Goal: Task Accomplishment & Management: Manage account settings

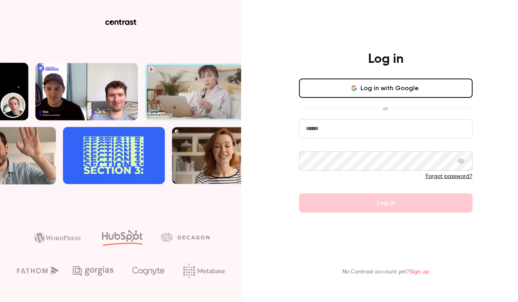
click at [326, 135] on input "email" at bounding box center [386, 128] width 174 height 19
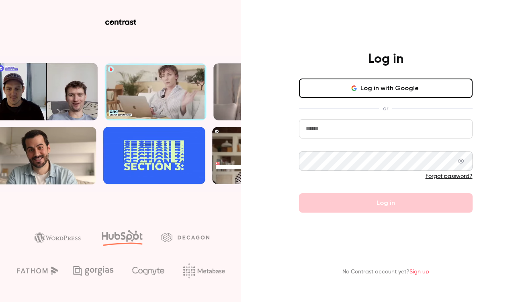
type input "**********"
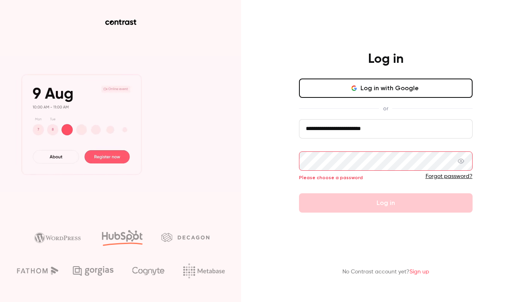
click at [362, 89] on button "Log in with Google" at bounding box center [386, 87] width 174 height 19
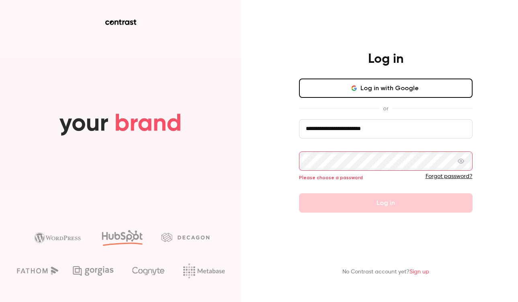
click at [336, 89] on button "Log in with Google" at bounding box center [386, 87] width 174 height 19
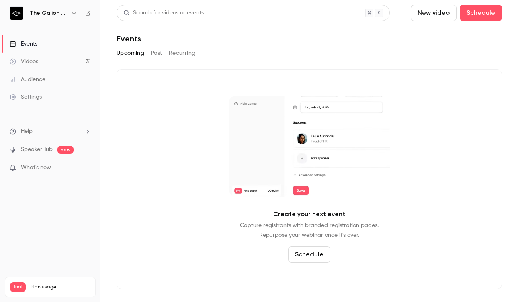
click at [429, 11] on button "New video" at bounding box center [434, 13] width 46 height 16
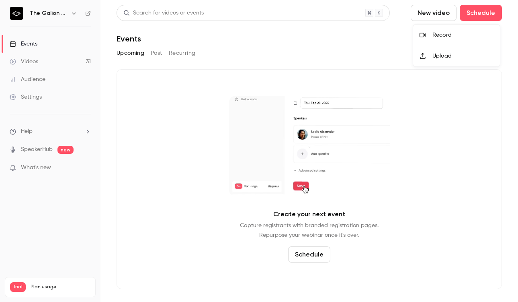
click at [436, 39] on li "Record" at bounding box center [456, 35] width 87 height 21
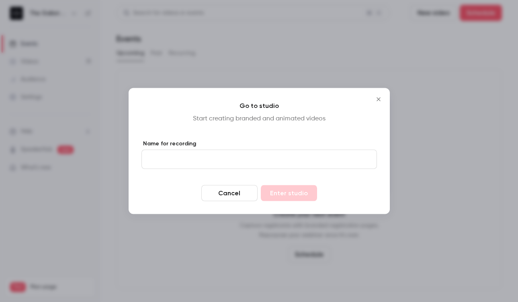
click at [209, 161] on input "Name for recording" at bounding box center [260, 159] width 236 height 19
type input "**********"
click at [285, 195] on button "Enter studio" at bounding box center [289, 193] width 56 height 16
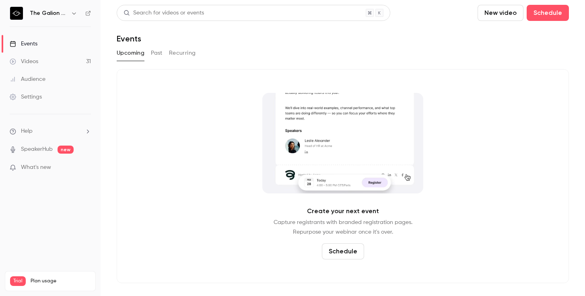
click at [343, 255] on button "Schedule" at bounding box center [343, 251] width 42 height 16
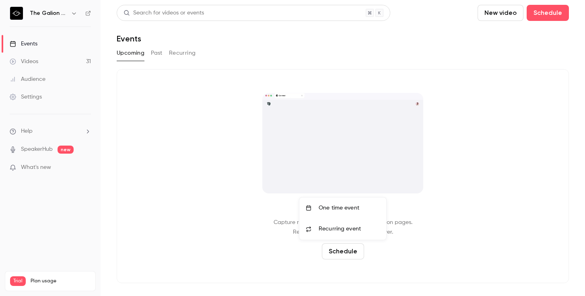
click at [343, 206] on div "One time event" at bounding box center [348, 208] width 61 height 8
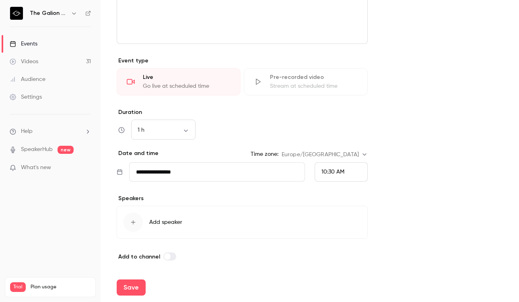
scroll to position [319, 0]
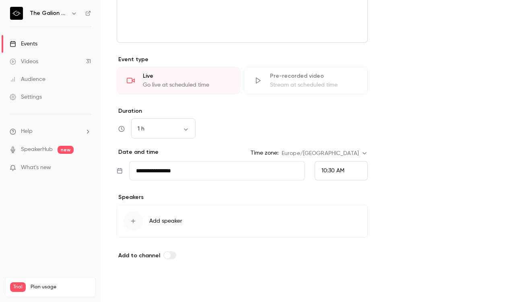
type input "**********"
click at [131, 287] on button "Save" at bounding box center [131, 287] width 29 height 16
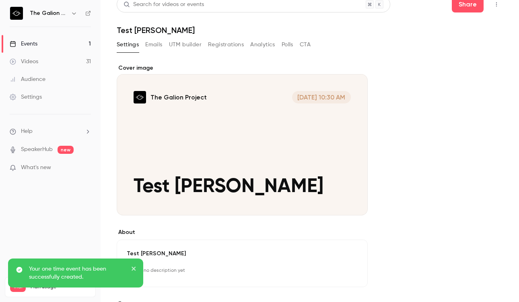
scroll to position [9, 0]
click at [155, 45] on button "Emails" at bounding box center [153, 44] width 17 height 13
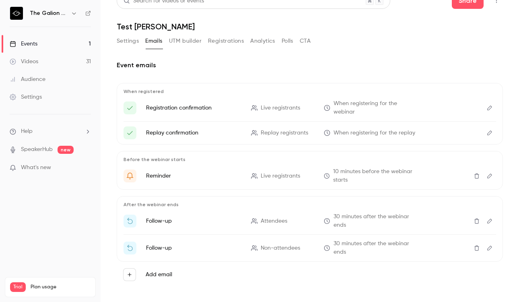
scroll to position [14, 0]
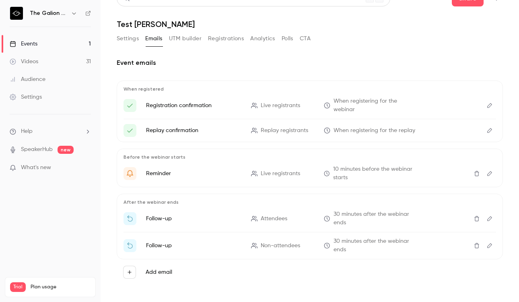
click at [226, 41] on button "Registrations" at bounding box center [226, 38] width 36 height 13
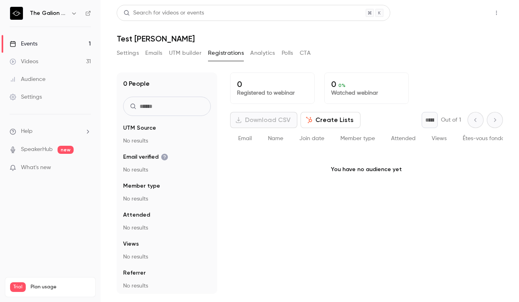
click at [460, 10] on button "Share" at bounding box center [467, 13] width 32 height 16
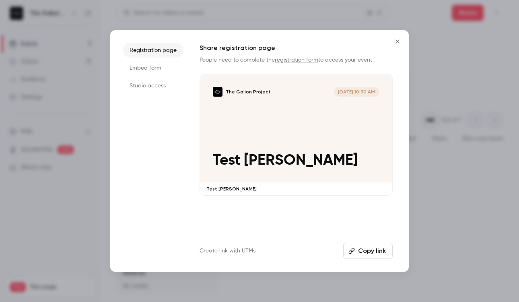
click at [371, 251] on button "Copy link" at bounding box center [367, 250] width 49 height 16
click at [397, 40] on icon "Close" at bounding box center [397, 41] width 10 height 6
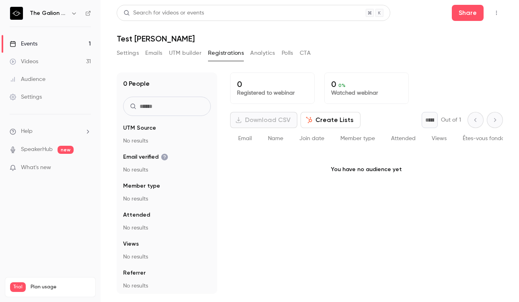
click at [127, 54] on button "Settings" at bounding box center [128, 53] width 22 height 13
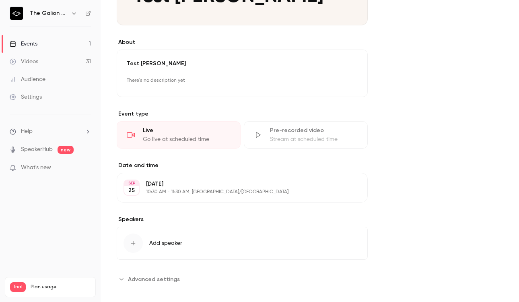
scroll to position [206, 0]
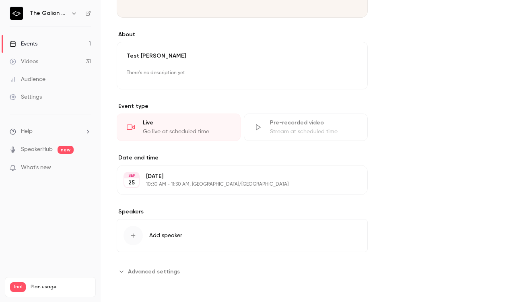
click at [122, 271] on icon "Advanced settings" at bounding box center [121, 271] width 4 height 2
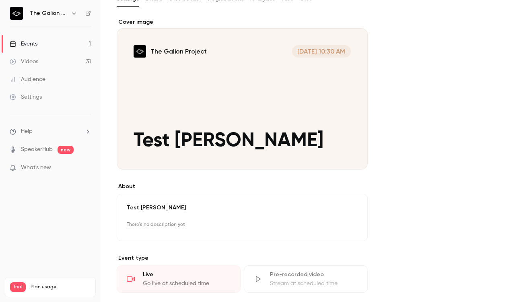
scroll to position [0, 0]
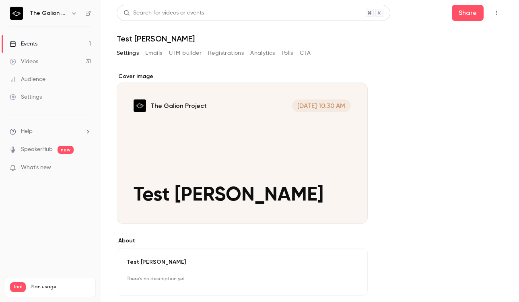
click at [312, 53] on div "Settings Emails UTM builder Registrations Analytics Polls CTA" at bounding box center [310, 55] width 386 height 16
click at [308, 53] on button "CTA" at bounding box center [304, 53] width 11 height 13
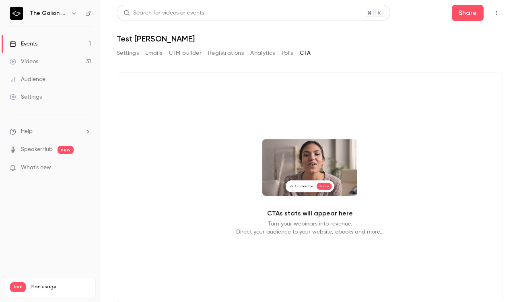
click at [281, 55] on div "Settings Emails UTM builder Registrations Analytics Polls CTA" at bounding box center [214, 53] width 194 height 13
click at [282, 53] on button "Polls" at bounding box center [287, 53] width 12 height 13
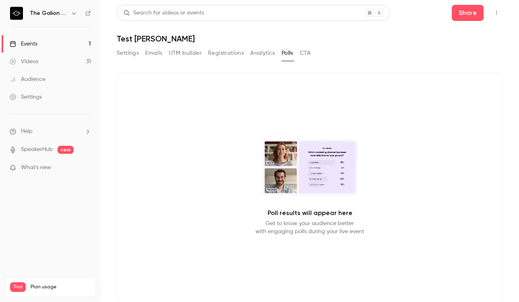
click at [254, 53] on button "Analytics" at bounding box center [262, 53] width 25 height 13
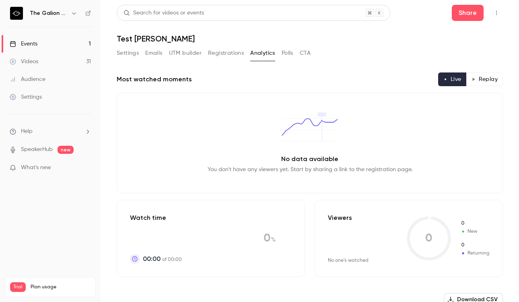
click at [148, 52] on button "Emails" at bounding box center [153, 53] width 17 height 13
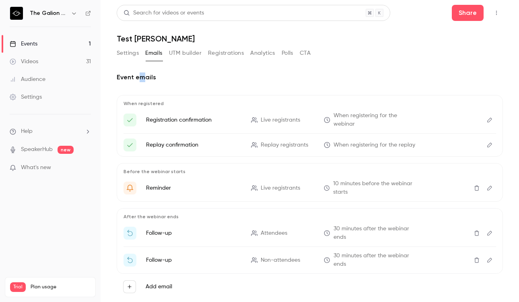
drag, startPoint x: 145, startPoint y: 73, endPoint x: 139, endPoint y: 73, distance: 5.2
click at [139, 73] on h2 "Event emails" at bounding box center [310, 77] width 386 height 10
click at [125, 47] on button "Settings" at bounding box center [128, 53] width 22 height 13
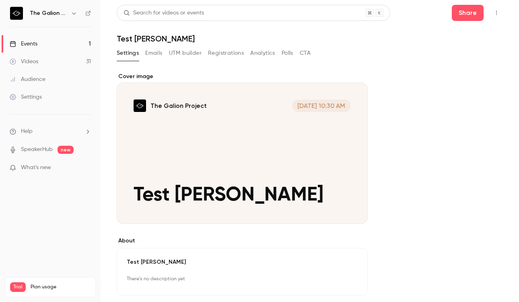
click at [230, 60] on div "Settings Emails UTM builder Registrations Analytics Polls CTA" at bounding box center [214, 55] width 194 height 16
click at [228, 54] on button "Registrations" at bounding box center [226, 53] width 36 height 13
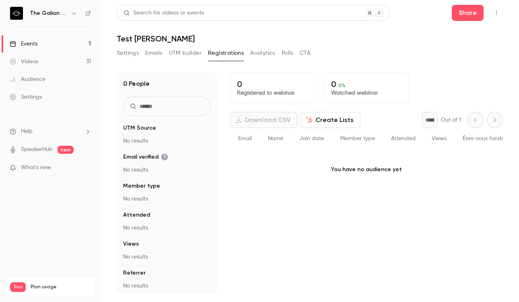
click at [130, 52] on button "Settings" at bounding box center [128, 53] width 22 height 13
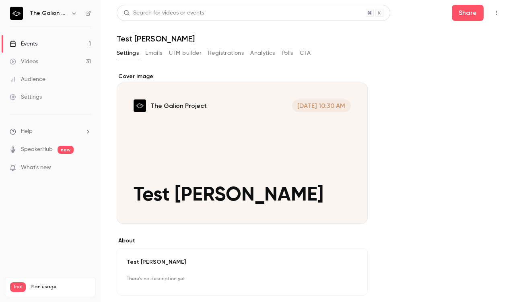
click at [496, 13] on icon "button" at bounding box center [496, 13] width 6 height 6
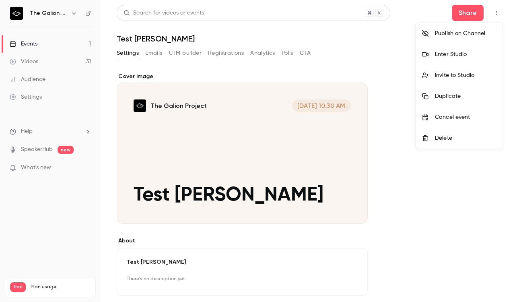
click at [440, 55] on div "Enter Studio" at bounding box center [465, 54] width 61 height 8
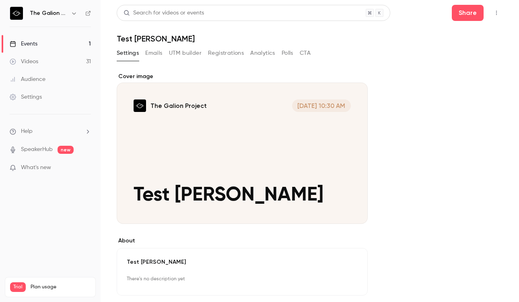
click at [230, 53] on button "Registrations" at bounding box center [226, 53] width 36 height 13
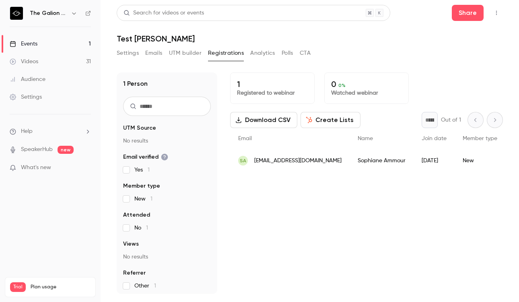
click at [250, 89] on p "Registered to webinar" at bounding box center [272, 93] width 71 height 8
click at [134, 54] on button "Settings" at bounding box center [128, 53] width 22 height 13
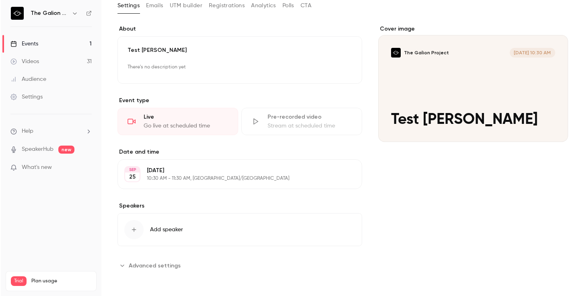
scroll to position [47, 0]
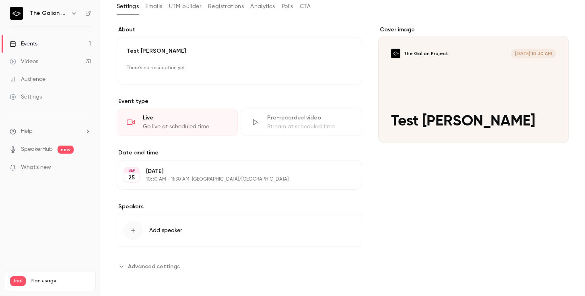
click at [144, 265] on span "Advanced settings" at bounding box center [154, 266] width 52 height 8
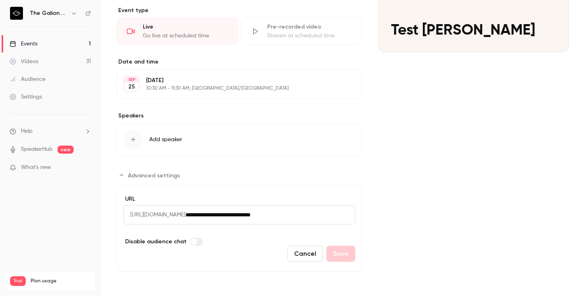
scroll to position [0, 0]
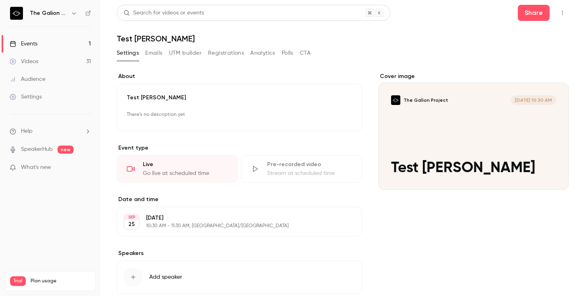
click at [153, 52] on button "Emails" at bounding box center [153, 53] width 17 height 13
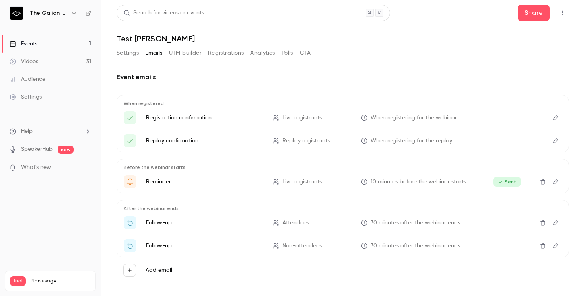
click at [188, 53] on button "UTM builder" at bounding box center [185, 53] width 33 height 13
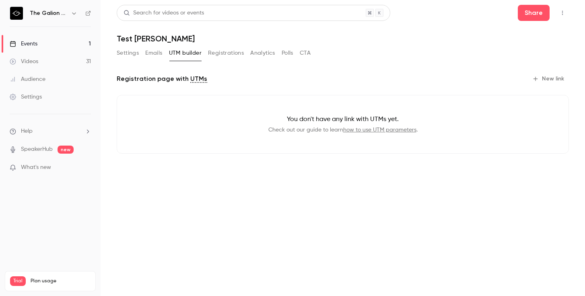
click at [223, 53] on button "Registrations" at bounding box center [226, 53] width 36 height 13
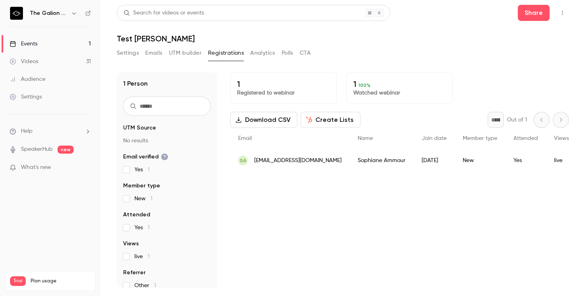
click at [259, 53] on button "Analytics" at bounding box center [262, 53] width 25 height 13
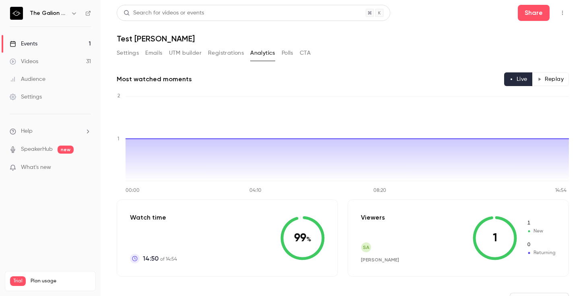
click at [287, 58] on button "Polls" at bounding box center [287, 53] width 12 height 13
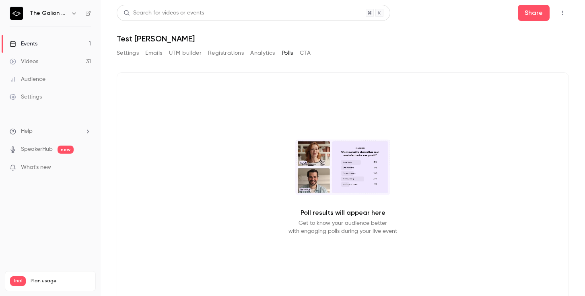
click at [302, 54] on button "CTA" at bounding box center [304, 53] width 11 height 13
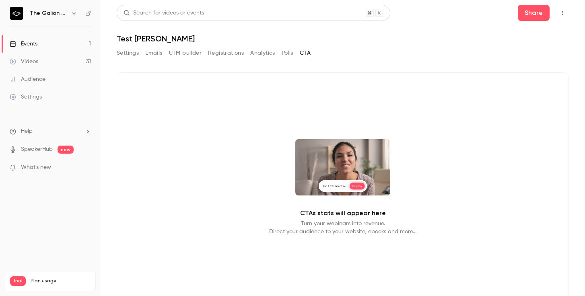
click at [130, 50] on button "Settings" at bounding box center [128, 53] width 22 height 13
